Goal: Task Accomplishment & Management: Manage account settings

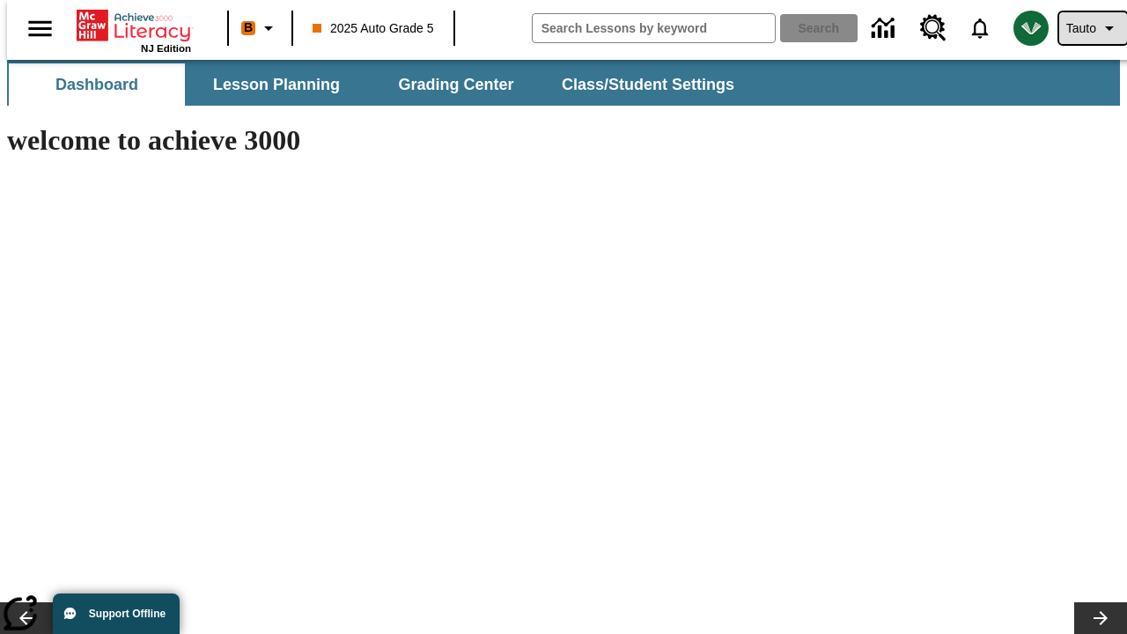
click at [1084, 28] on span "Tauto" at bounding box center [1082, 28] width 30 height 18
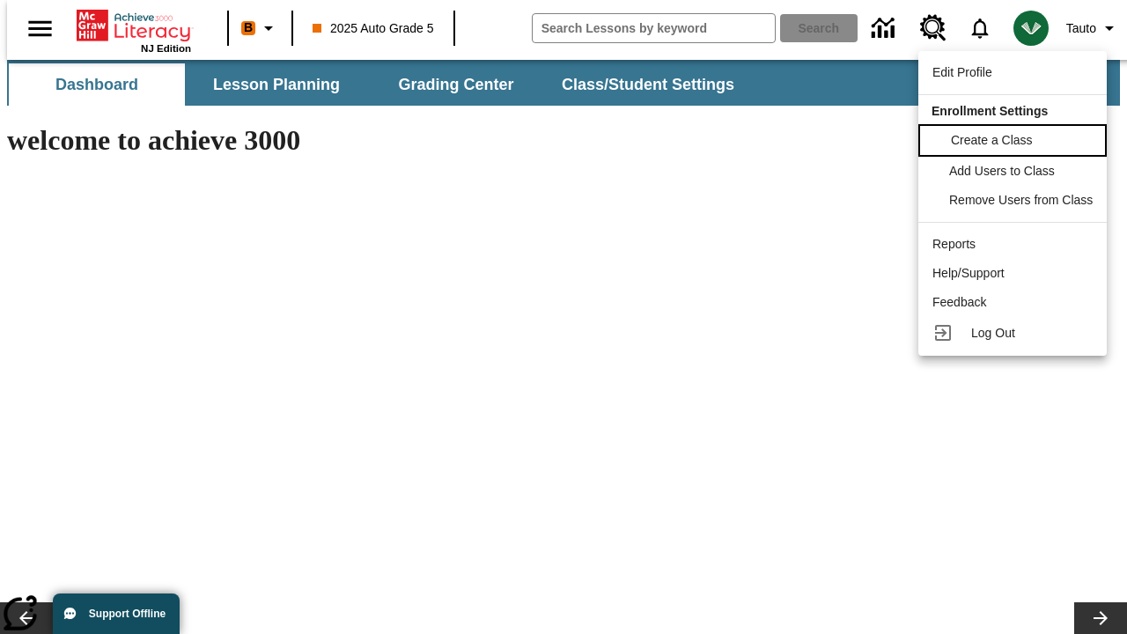
click at [1016, 138] on span "Create a Class" at bounding box center [992, 140] width 82 height 14
click at [1016, 171] on span "Add Users to Class" at bounding box center [1004, 169] width 106 height 14
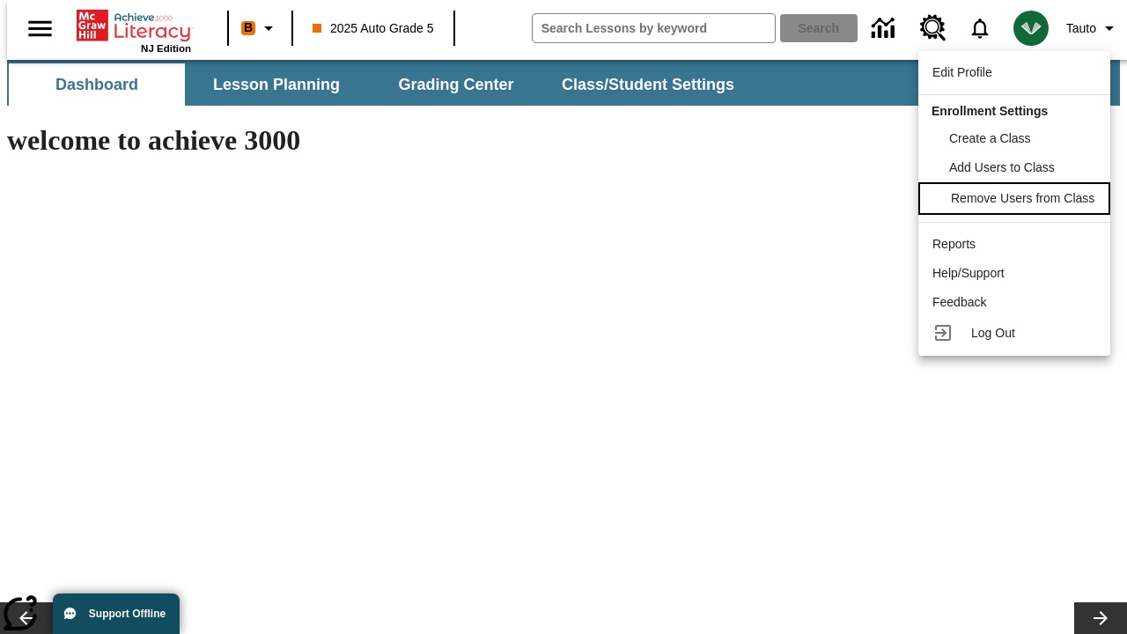
click at [1016, 200] on span "Remove Users from Class" at bounding box center [1023, 198] width 144 height 14
